Goal: Task Accomplishment & Management: Manage account settings

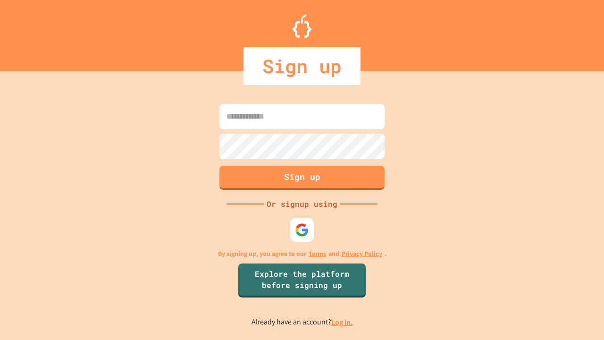
click at [342, 322] on link "Log in." at bounding box center [342, 322] width 22 height 10
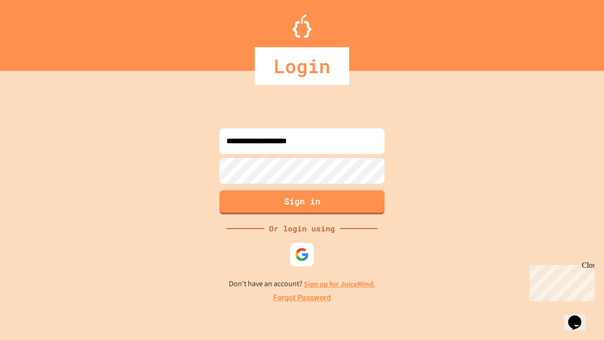
type input "**********"
